Goal: Transaction & Acquisition: Purchase product/service

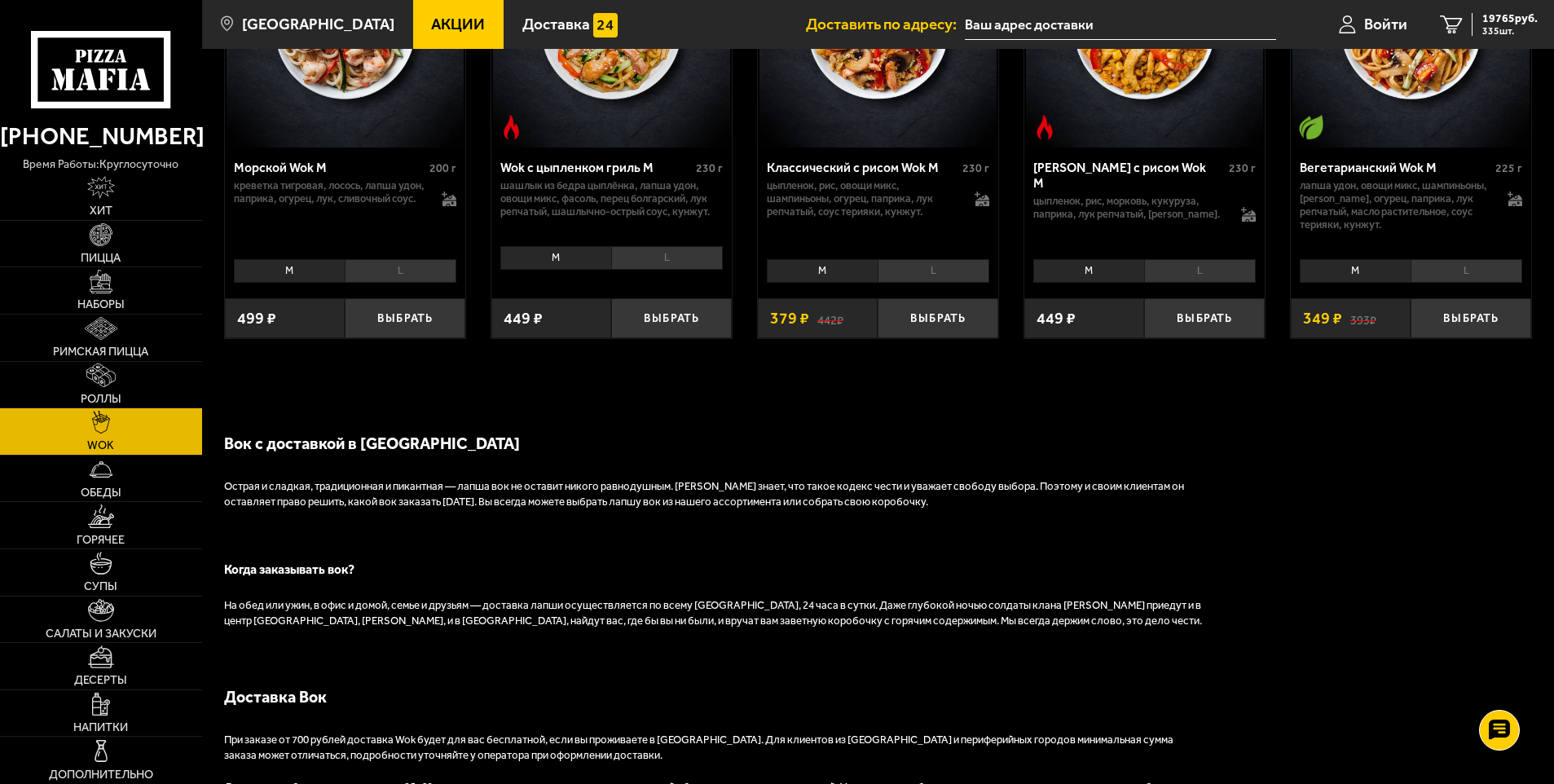
scroll to position [1140, 0]
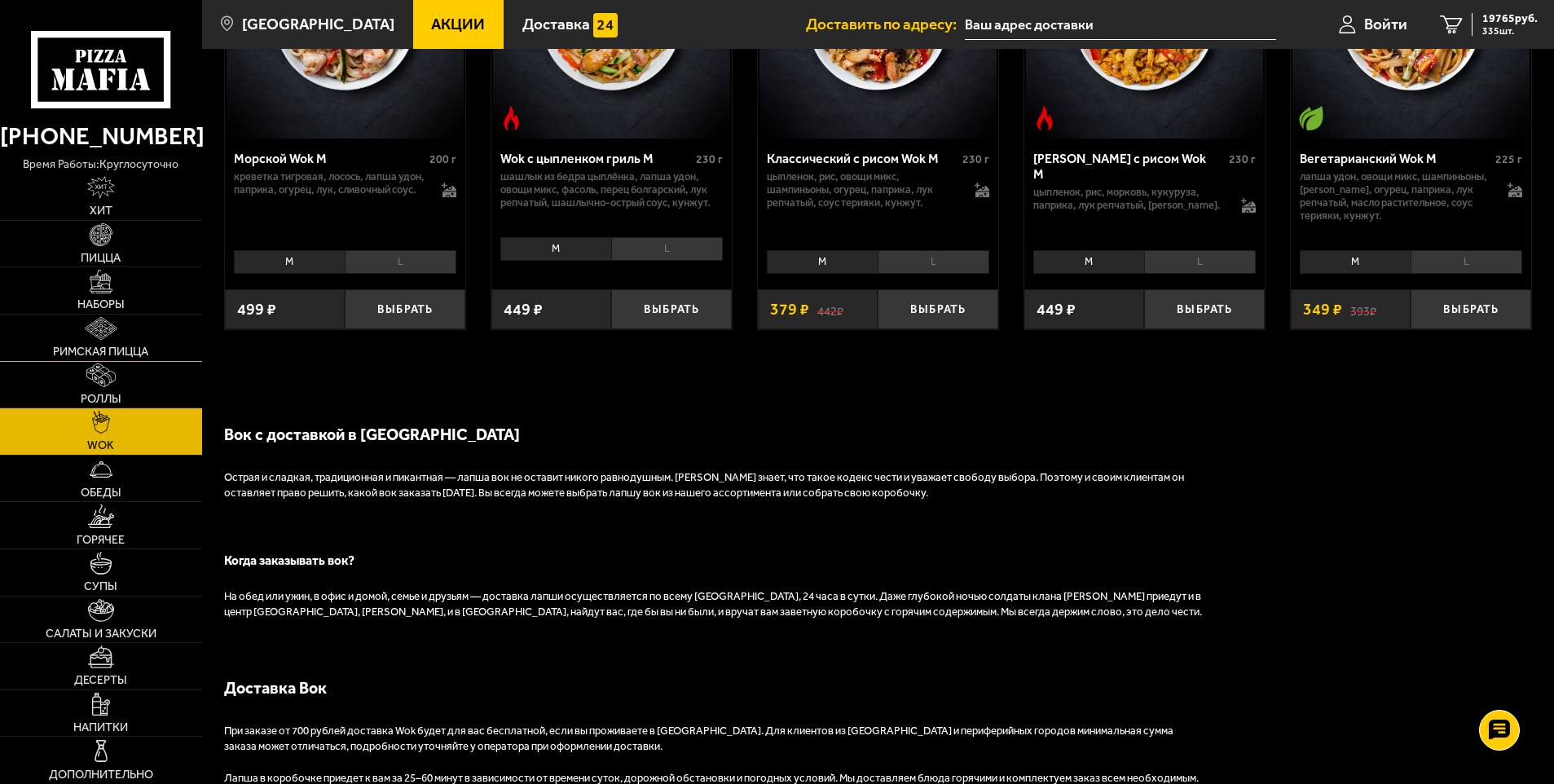
click at [114, 343] on link "Римская пицца" at bounding box center [100, 338] width 202 height 46
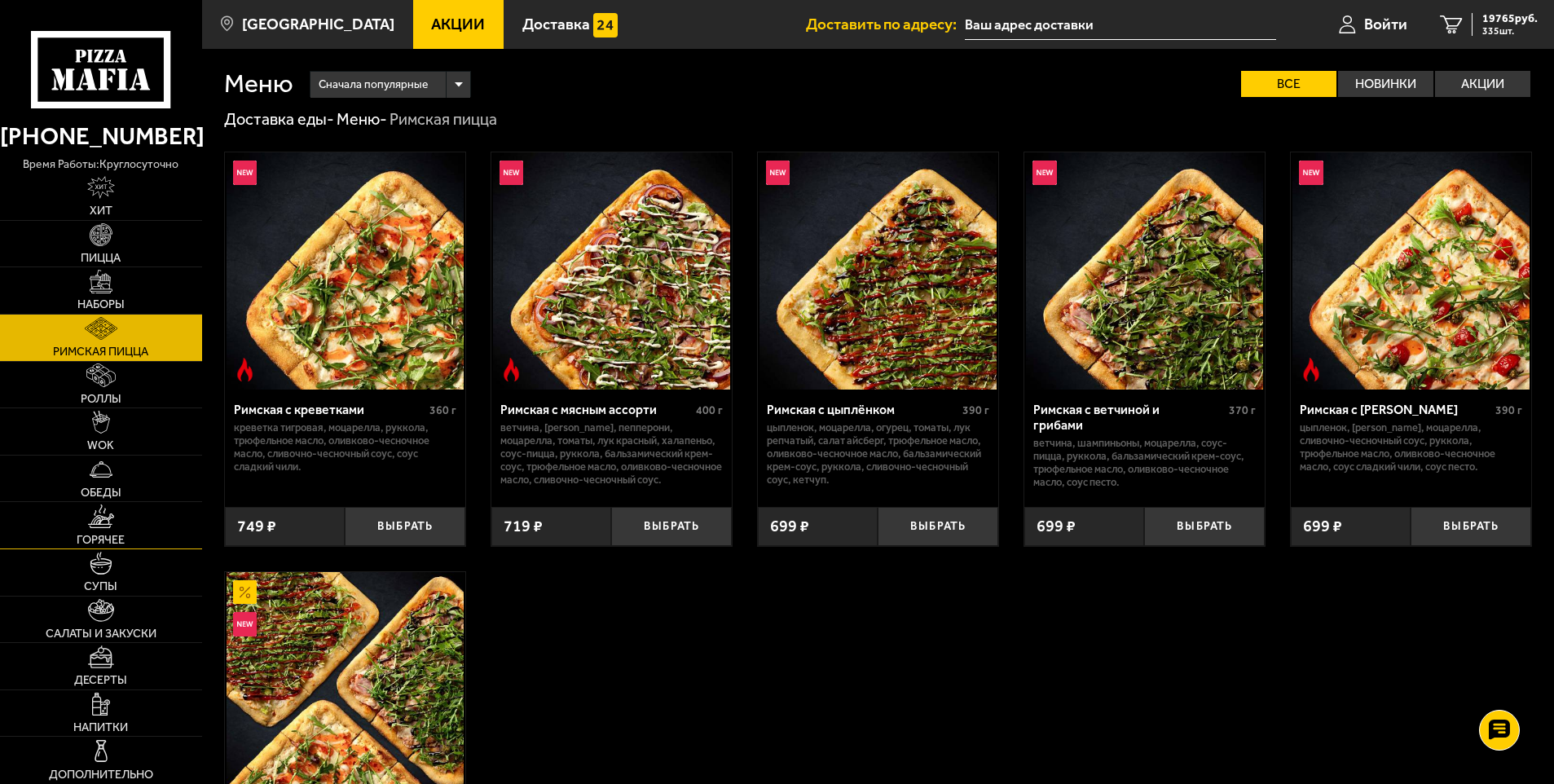
click at [127, 541] on link "Горячее" at bounding box center [100, 525] width 202 height 46
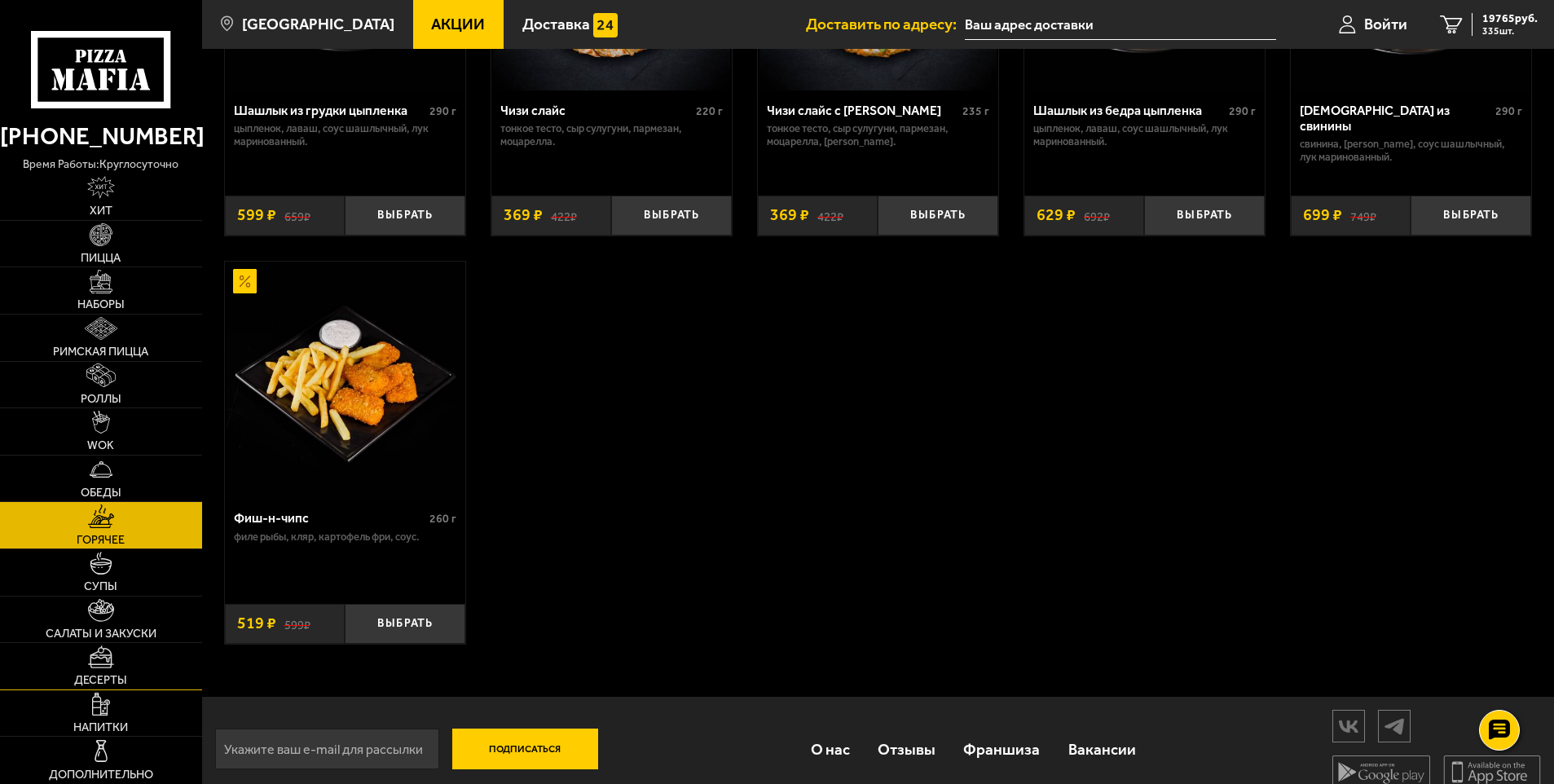
scroll to position [1259, 0]
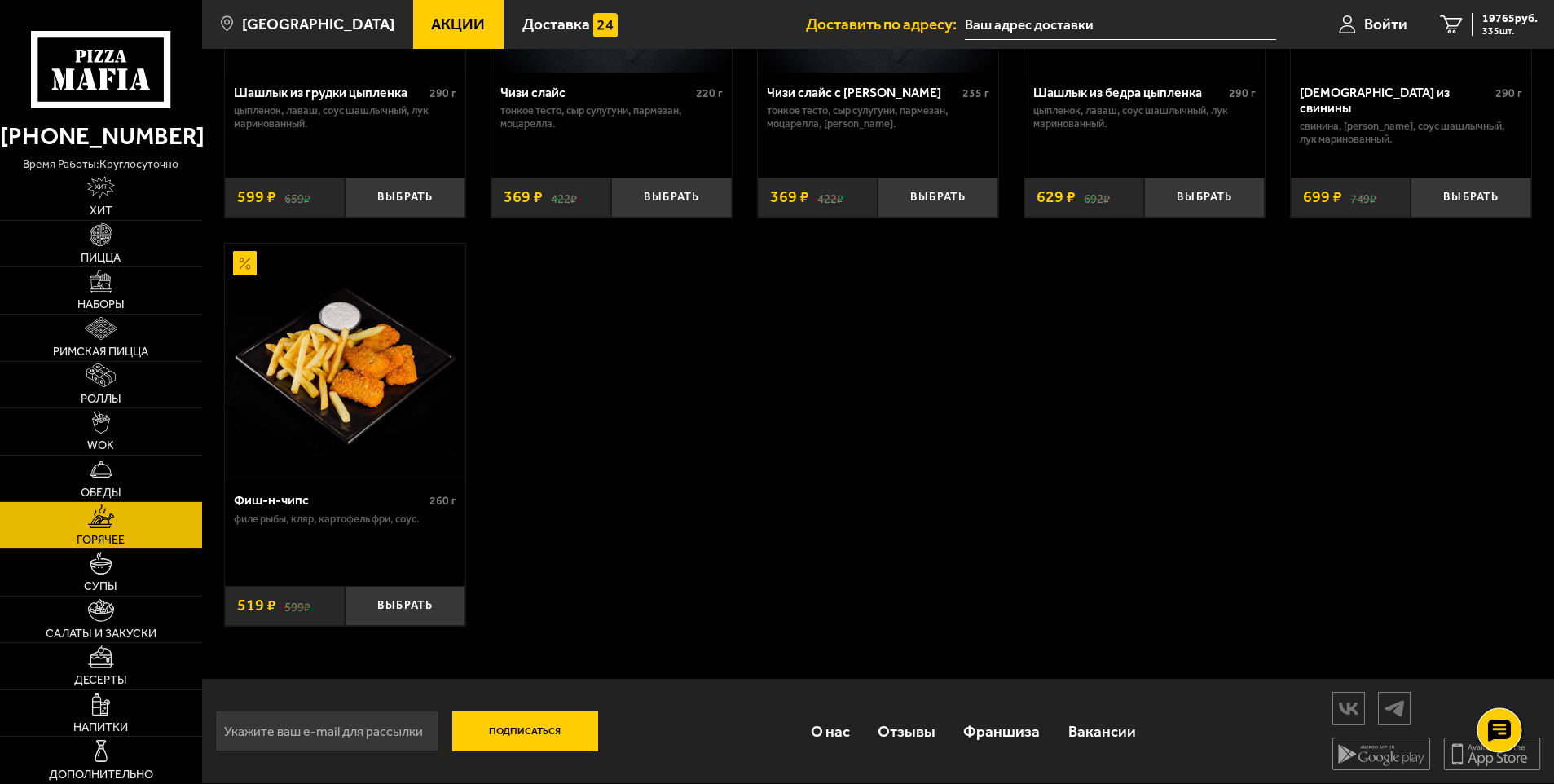
click at [1503, 729] on icon at bounding box center [1499, 731] width 24 height 23
click at [1494, 671] on use at bounding box center [1499, 682] width 24 height 23
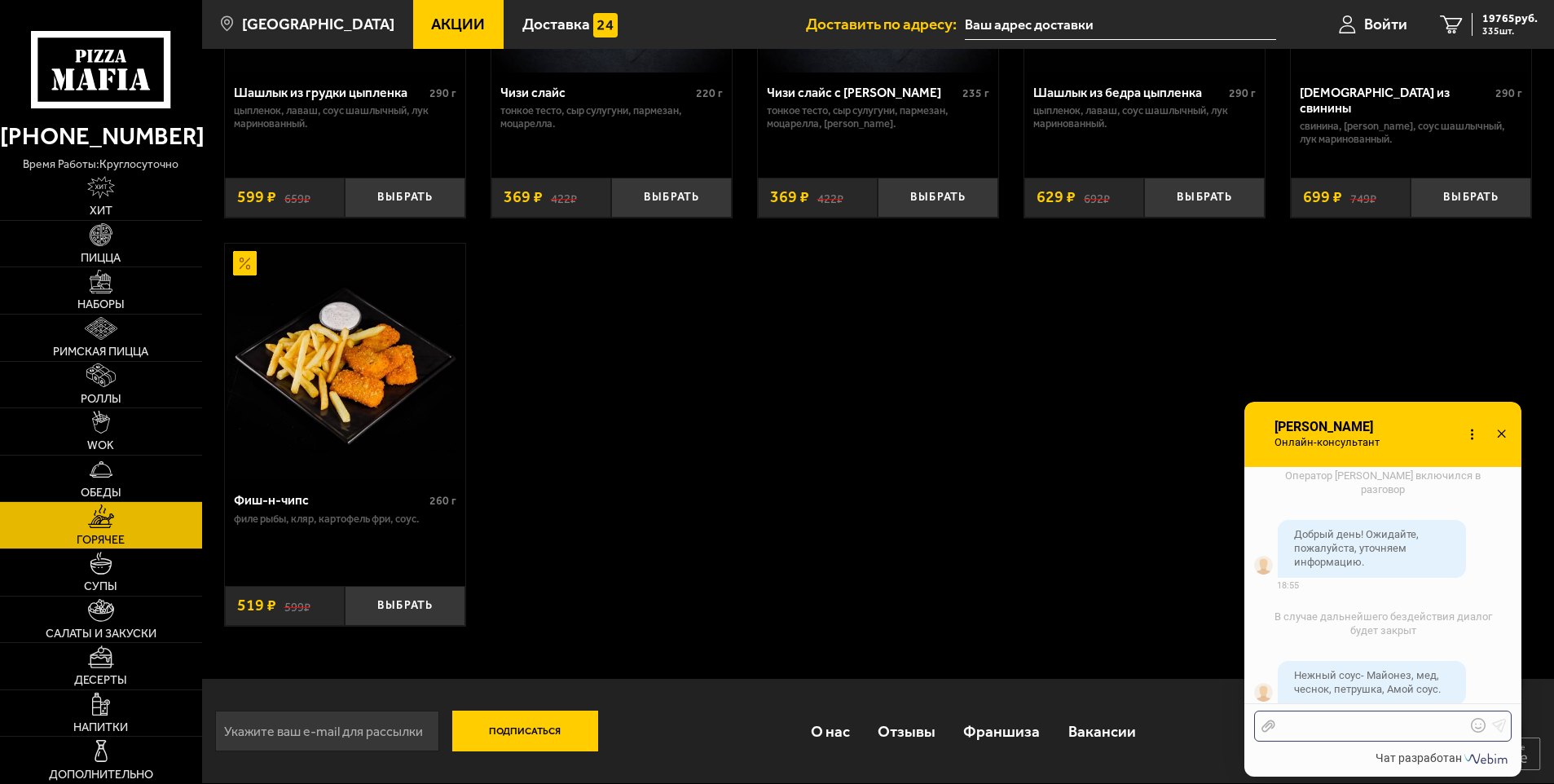
scroll to position [1668, 0]
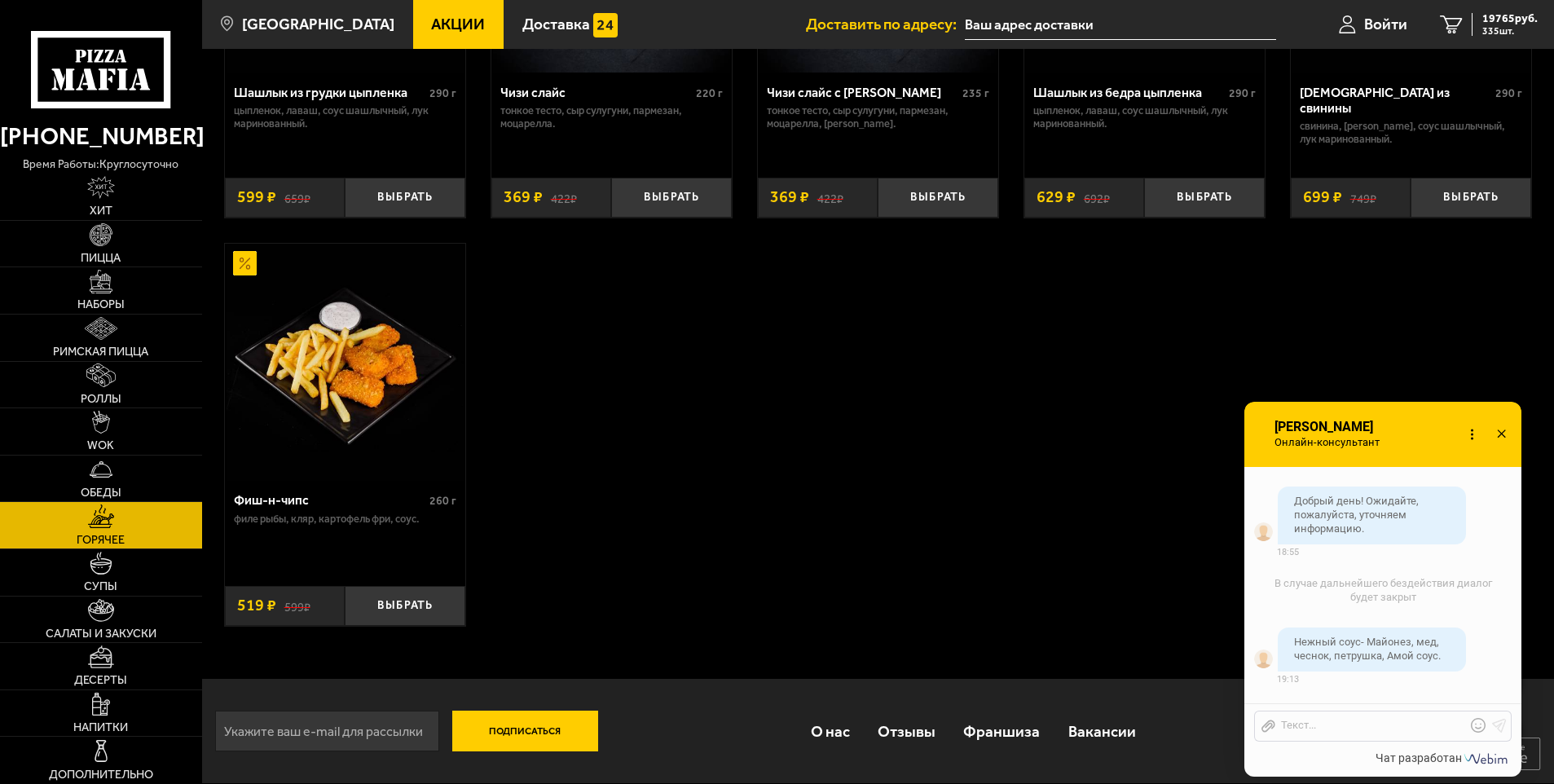
drag, startPoint x: 680, startPoint y: 489, endPoint x: 622, endPoint y: 480, distance: 58.7
click at [104, 205] on span "Хит" at bounding box center [101, 211] width 23 height 12
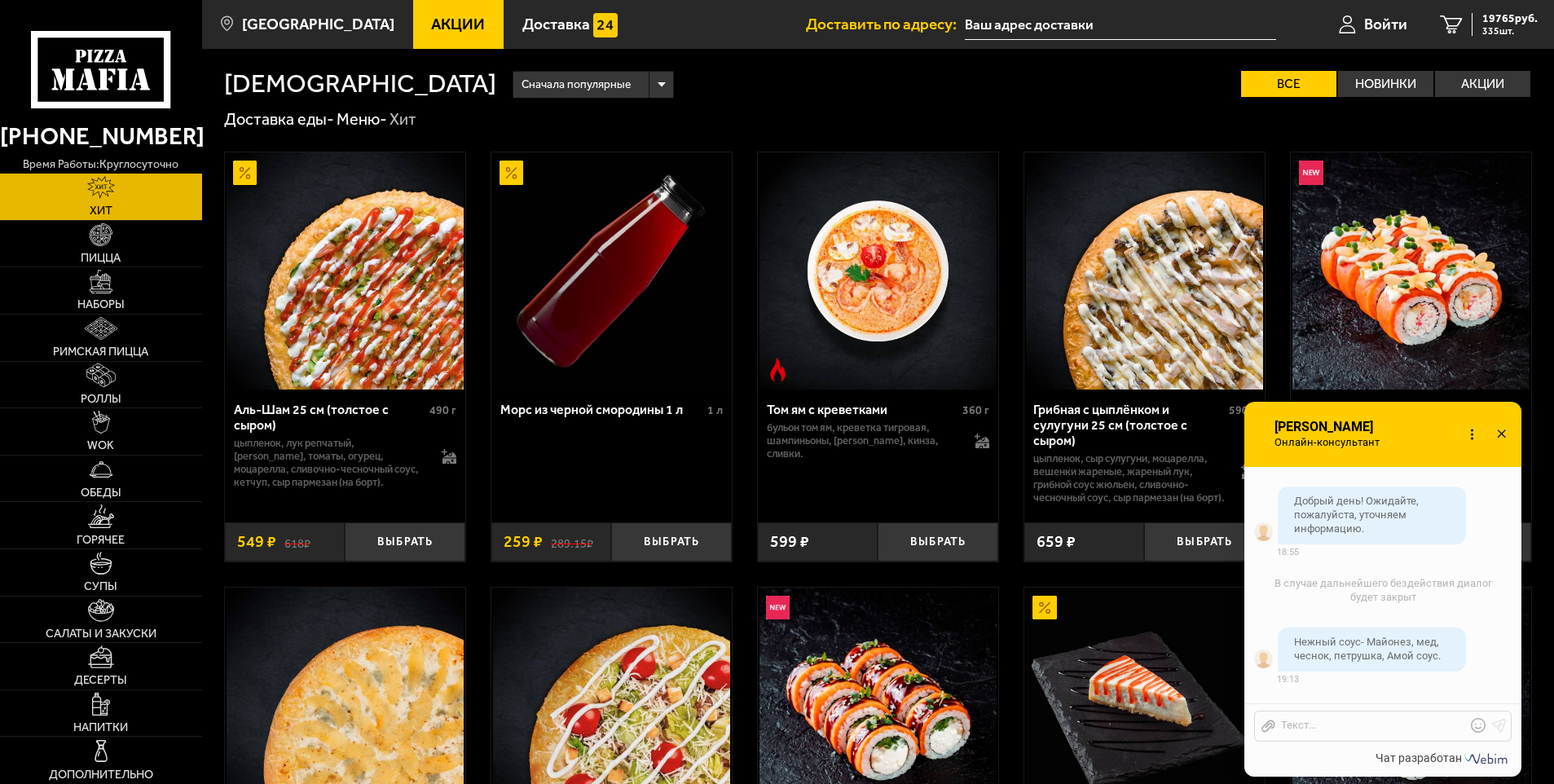
click at [1507, 434] on icon at bounding box center [1502, 435] width 24 height 24
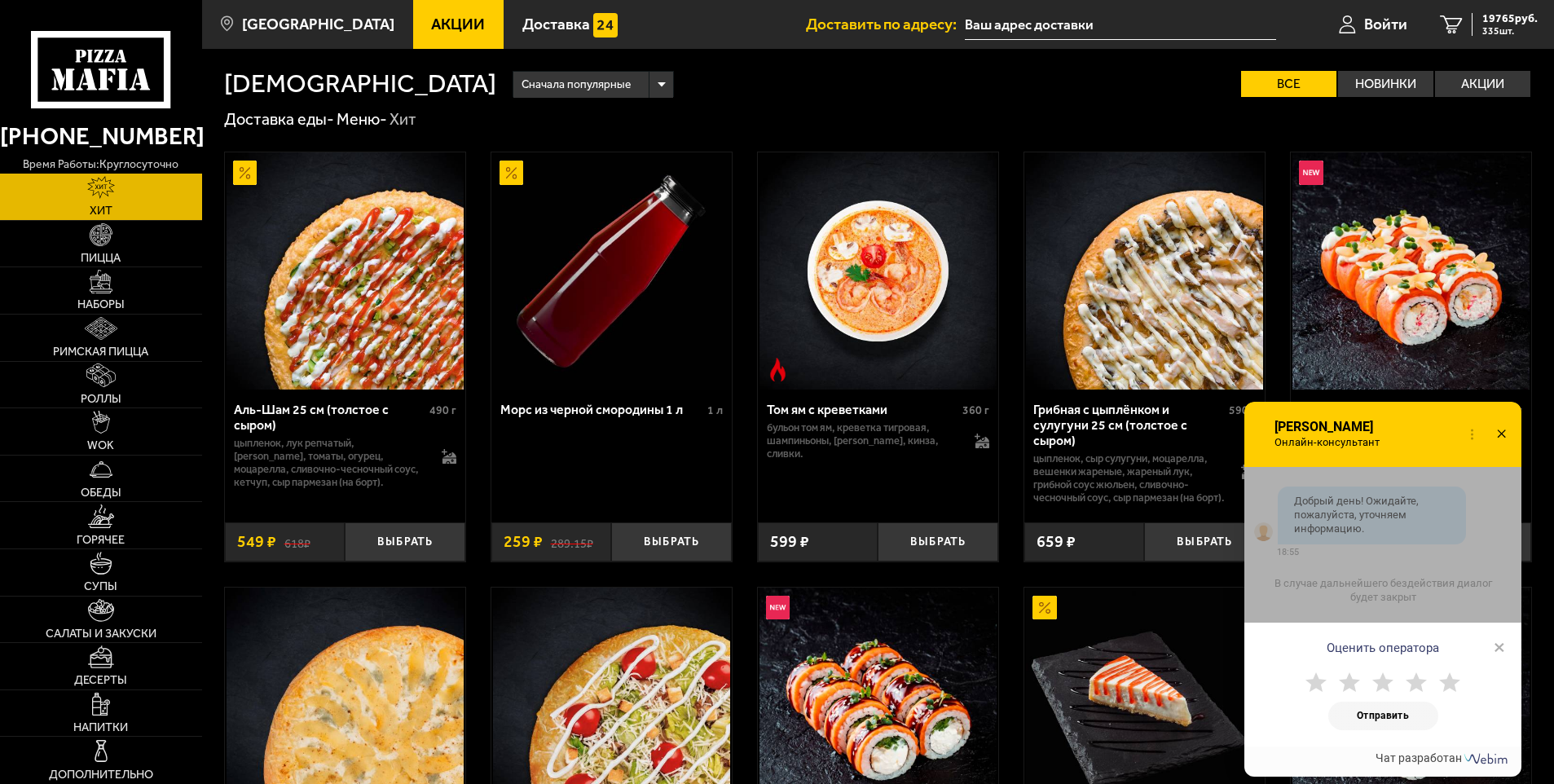
click at [1498, 442] on icon at bounding box center [1502, 435] width 24 height 24
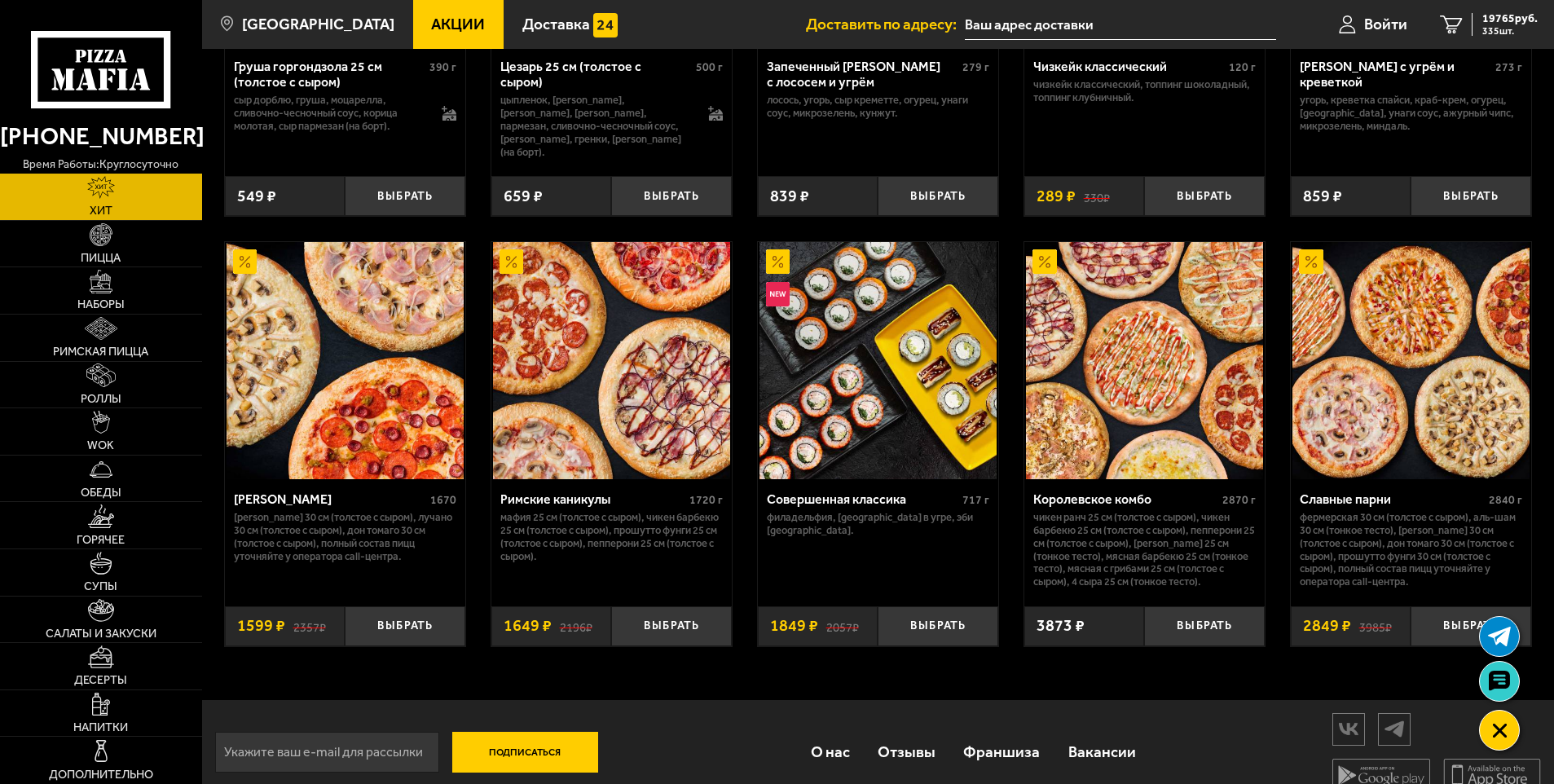
scroll to position [803, 0]
